Goal: Transaction & Acquisition: Purchase product/service

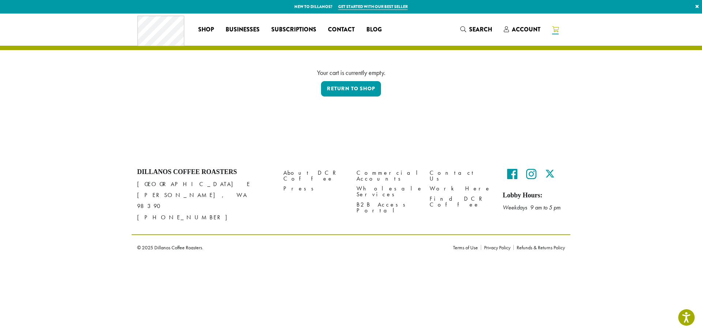
drag, startPoint x: 478, startPoint y: 30, endPoint x: 457, endPoint y: 23, distance: 22.3
click at [478, 30] on span "Search" at bounding box center [480, 29] width 23 height 8
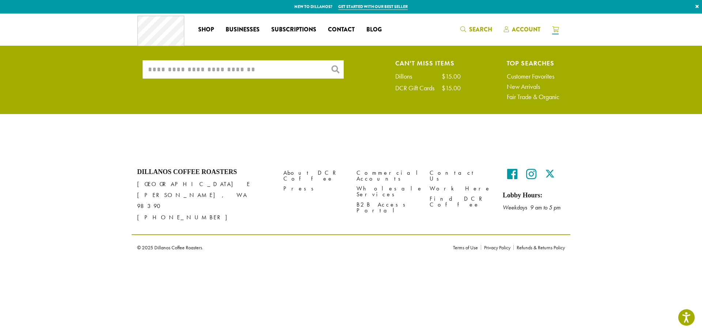
click at [534, 27] on span "Account" at bounding box center [526, 29] width 29 height 8
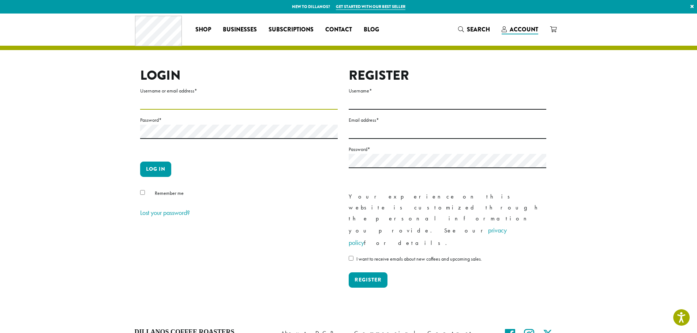
click at [189, 100] on input "Username or email address *" at bounding box center [239, 102] width 198 height 14
type input "**********"
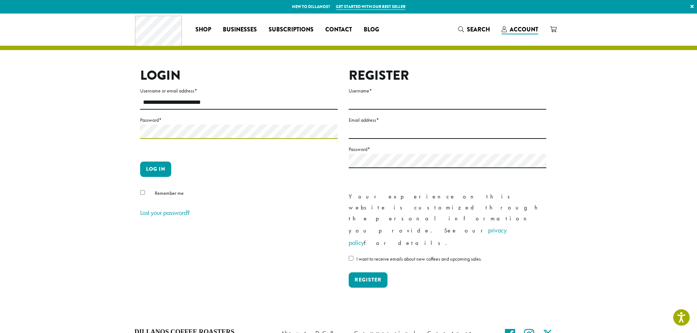
click at [140, 162] on button "Log in" at bounding box center [155, 169] width 31 height 15
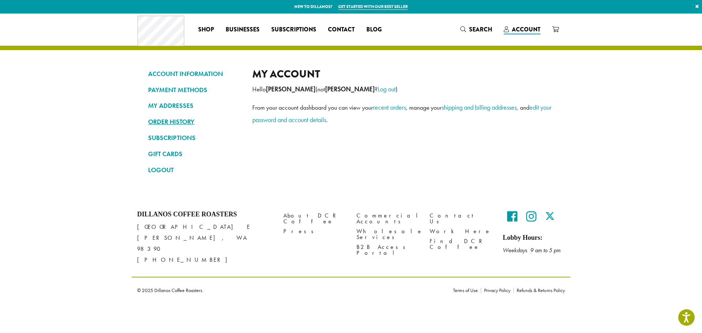
click at [174, 120] on link "ORDER HISTORY" at bounding box center [194, 122] width 93 height 12
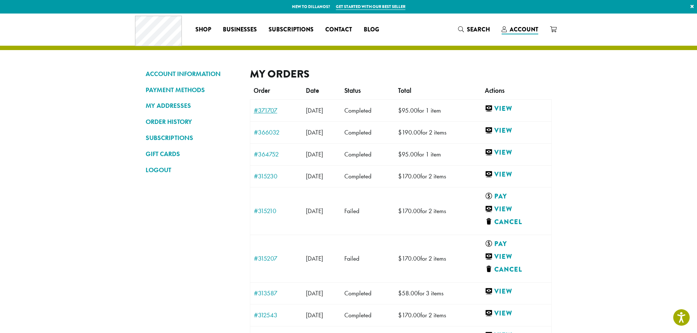
click at [273, 111] on link "#371707" at bounding box center [276, 110] width 45 height 7
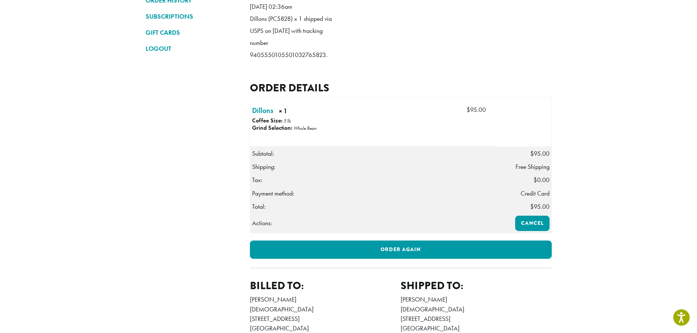
scroll to position [146, 0]
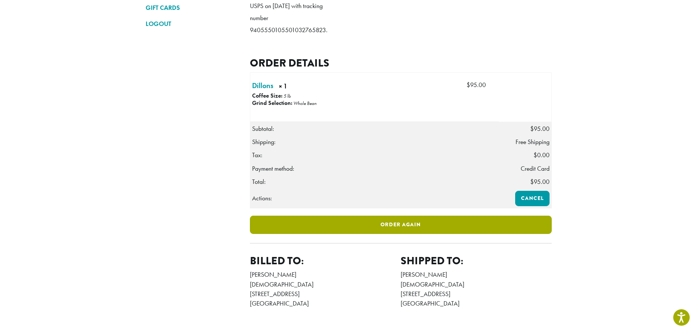
click at [398, 234] on link "Order again" at bounding box center [401, 225] width 302 height 18
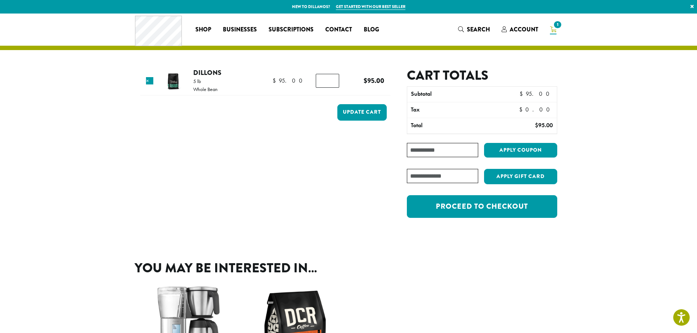
type input "*"
click at [332, 80] on input "*" at bounding box center [327, 81] width 23 height 14
click at [366, 116] on button "Update cart" at bounding box center [361, 112] width 49 height 16
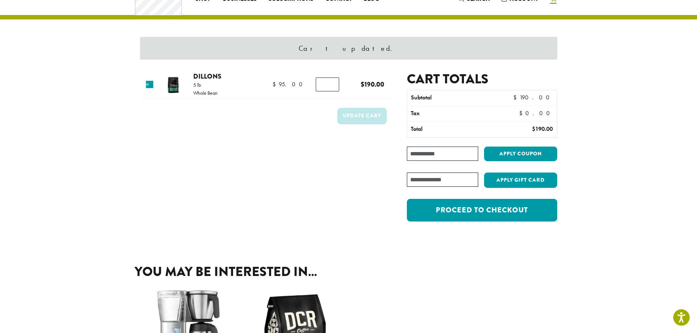
scroll to position [31, 0]
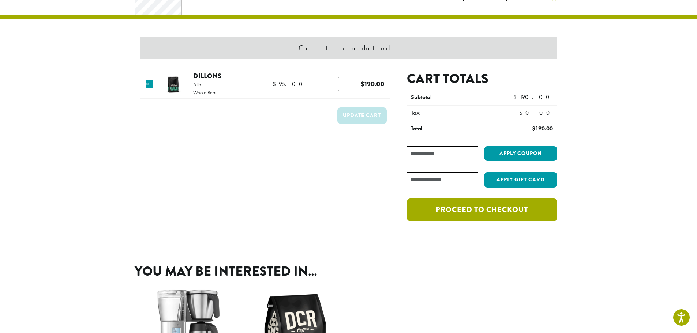
click at [493, 210] on link "Proceed to checkout" at bounding box center [482, 210] width 150 height 23
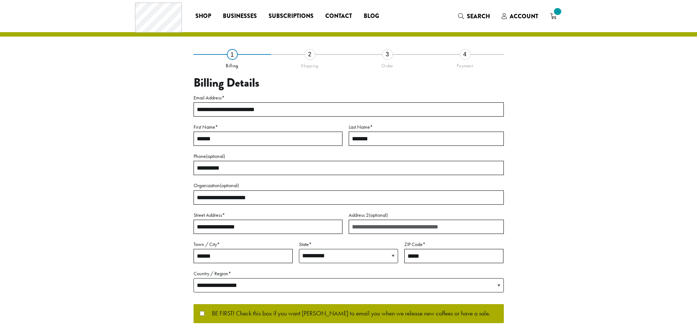
select select "**"
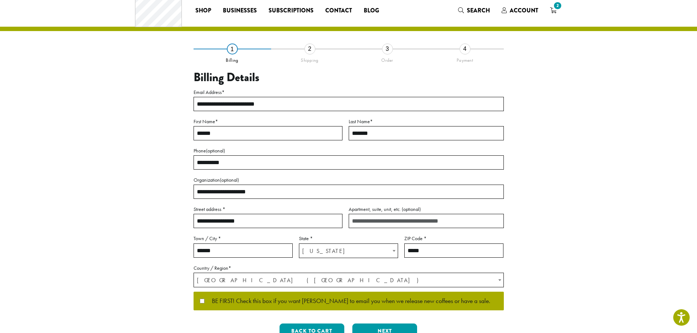
scroll to position [37, 0]
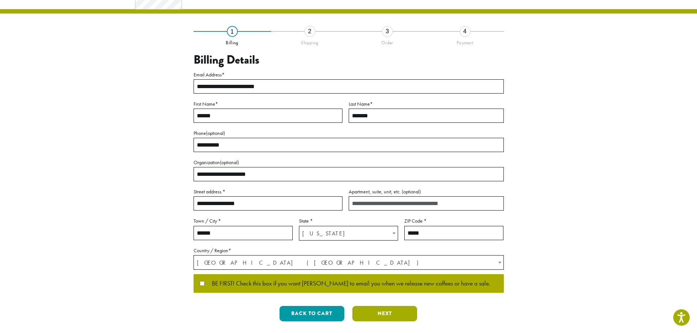
click at [369, 313] on button "Next" at bounding box center [384, 313] width 65 height 15
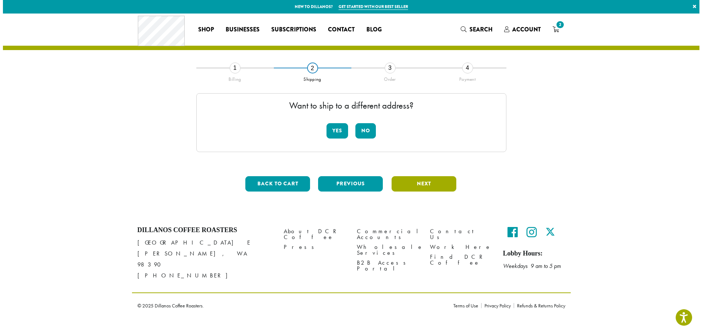
scroll to position [0, 0]
click at [427, 184] on button "Next" at bounding box center [424, 183] width 65 height 15
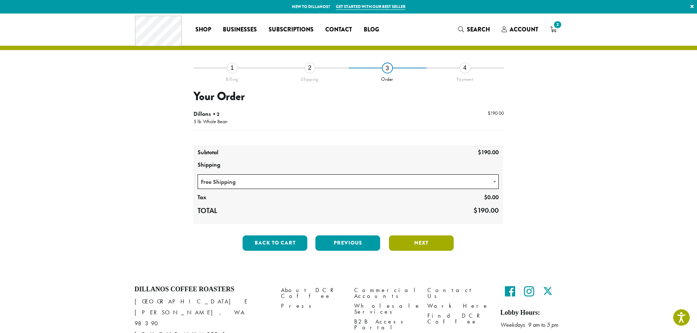
click at [428, 244] on button "Next" at bounding box center [421, 243] width 65 height 15
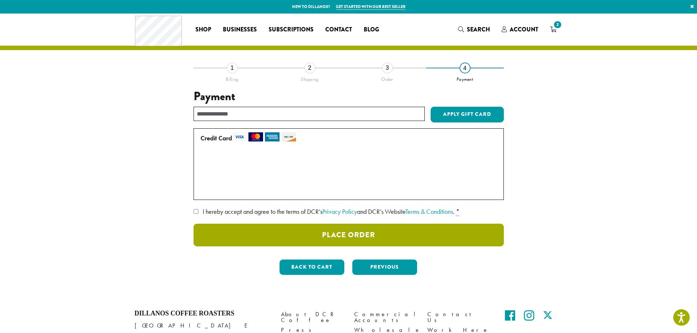
click at [377, 235] on button "Place Order" at bounding box center [348, 235] width 310 height 23
